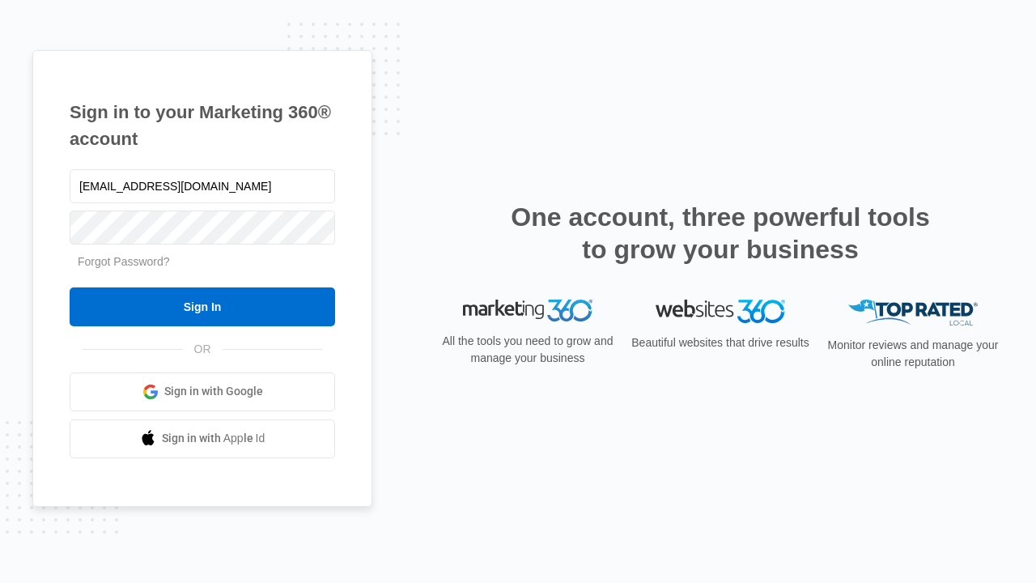
type input "dankie614@gmail.com"
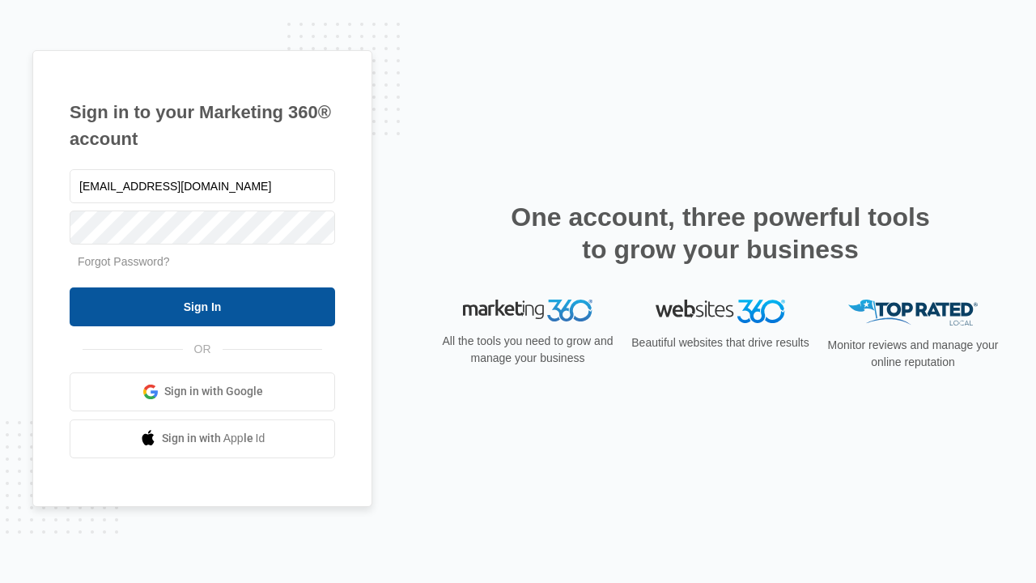
click at [202, 306] on input "Sign In" at bounding box center [202, 306] width 265 height 39
